Goal: Navigation & Orientation: Understand site structure

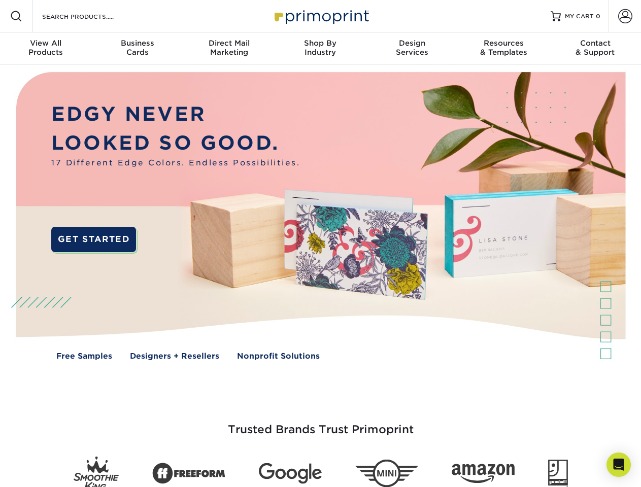
click at [320, 244] on img at bounding box center [320, 223] width 635 height 317
click at [16, 16] on span at bounding box center [16, 16] width 12 height 12
click at [625, 16] on span at bounding box center [625, 16] width 14 height 14
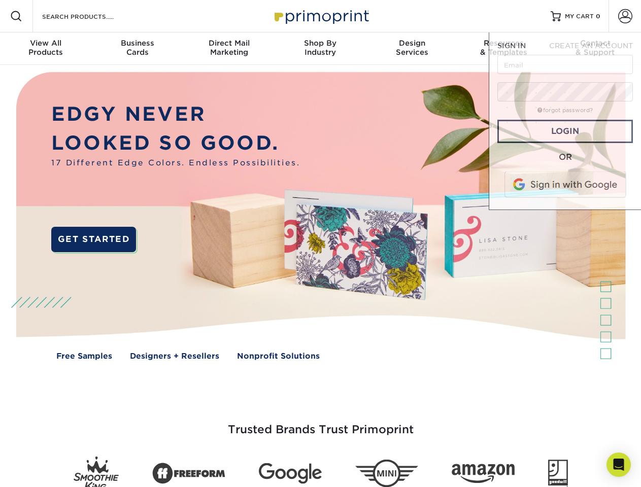
click at [46, 49] on div "View All Products" at bounding box center [45, 48] width 91 height 18
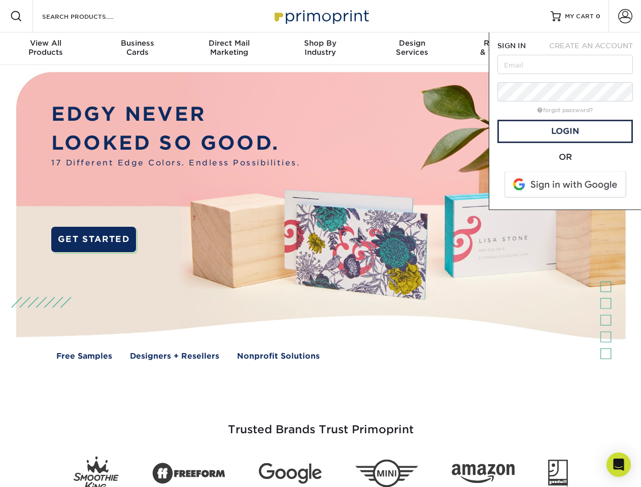
click at [137, 49] on div "Business Cards" at bounding box center [136, 48] width 91 height 18
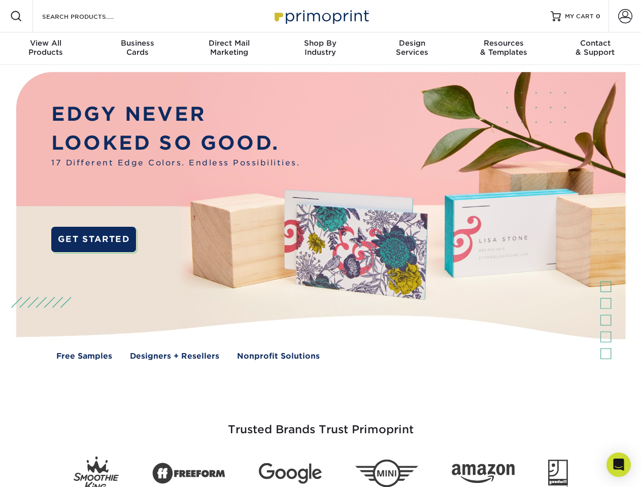
click at [229, 49] on div "Direct Mail Marketing" at bounding box center [228, 48] width 91 height 18
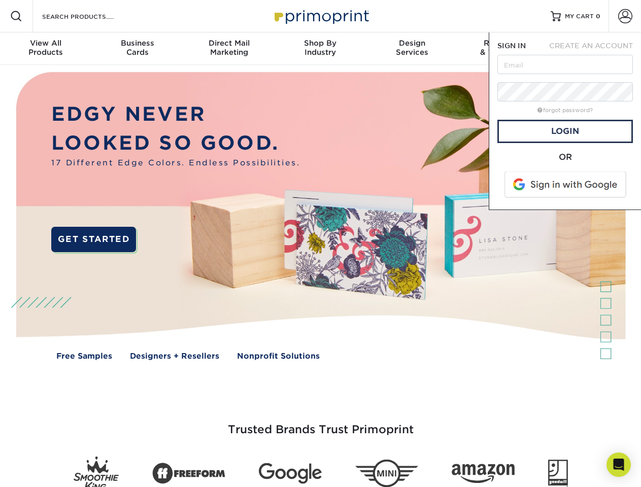
click at [320, 49] on div "Shop By Industry" at bounding box center [320, 48] width 91 height 18
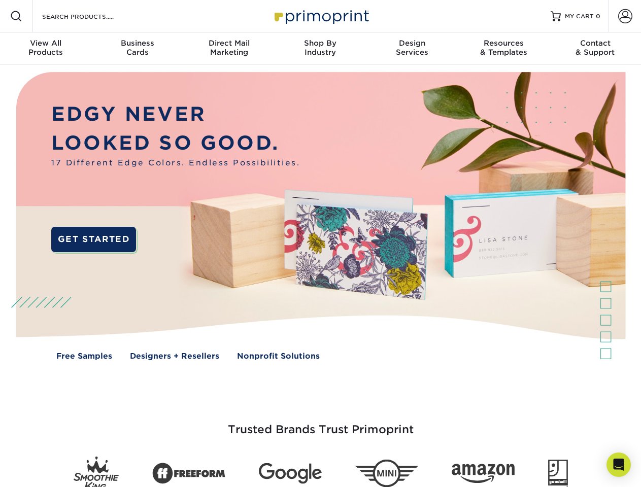
click at [412, 49] on div "Design Services" at bounding box center [412, 48] width 91 height 18
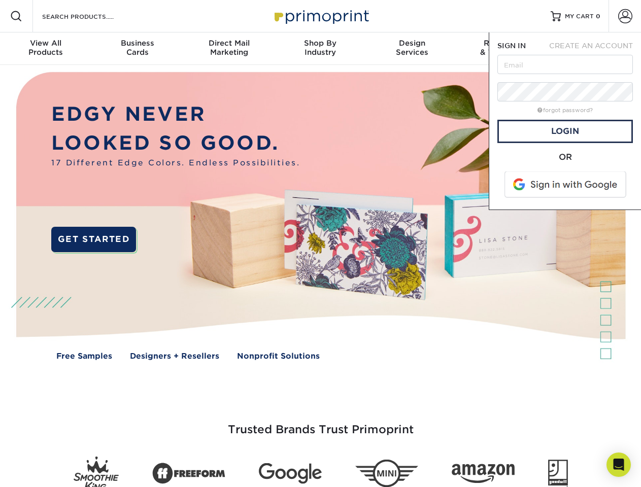
click at [504, 49] on span "SIGN IN" at bounding box center [512, 46] width 28 height 8
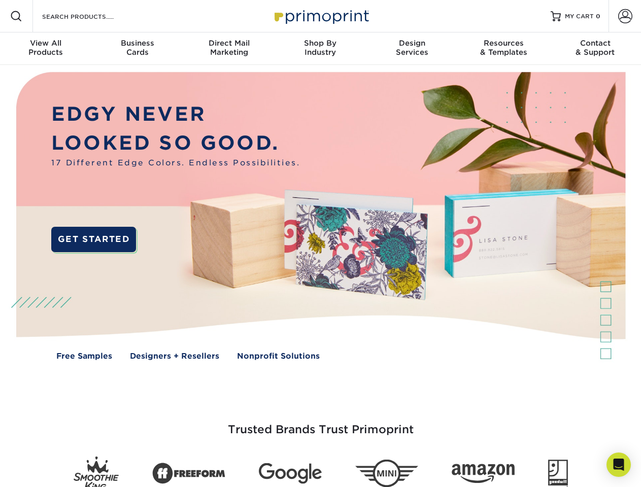
click at [596, 49] on div "Contact & Support" at bounding box center [595, 48] width 91 height 18
